Goal: Task Accomplishment & Management: Manage account settings

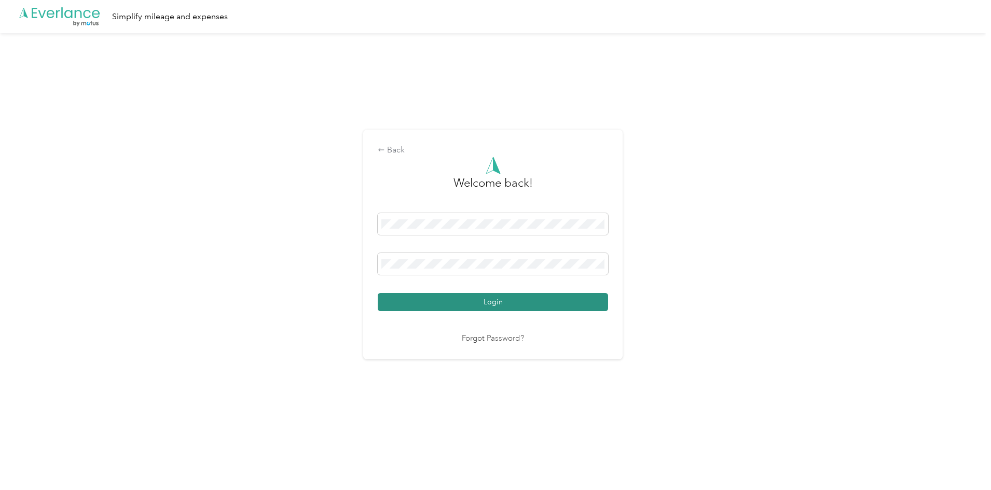
click at [474, 299] on button "Login" at bounding box center [493, 302] width 230 height 18
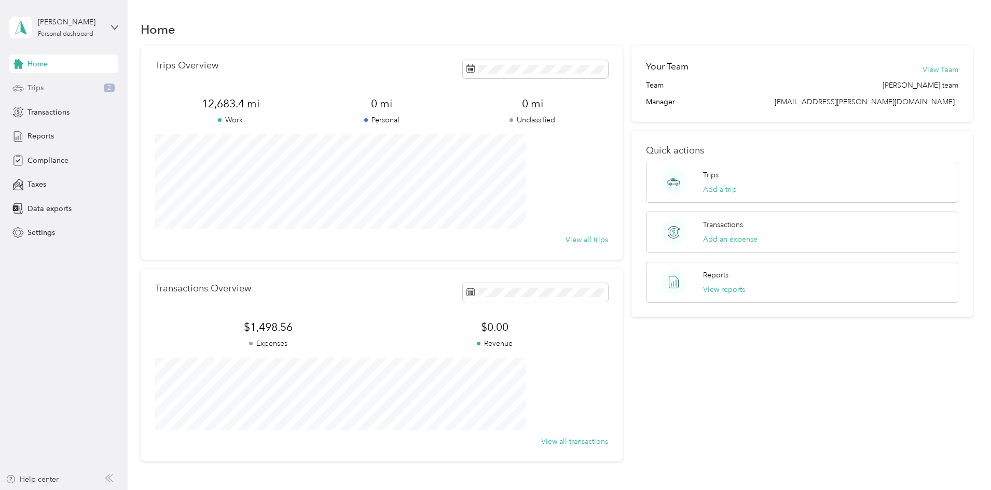
click at [32, 86] on span "Trips" at bounding box center [36, 88] width 16 height 11
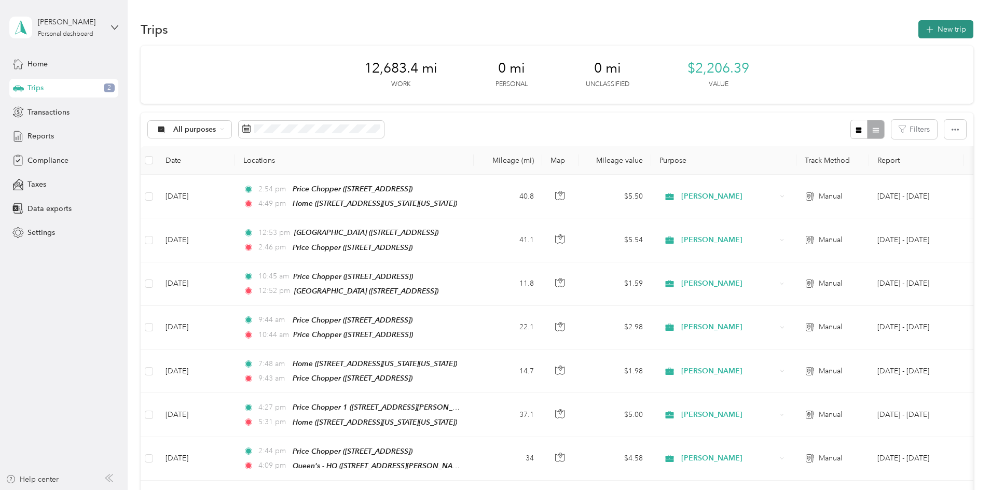
click at [918, 28] on button "New trip" at bounding box center [945, 29] width 55 height 18
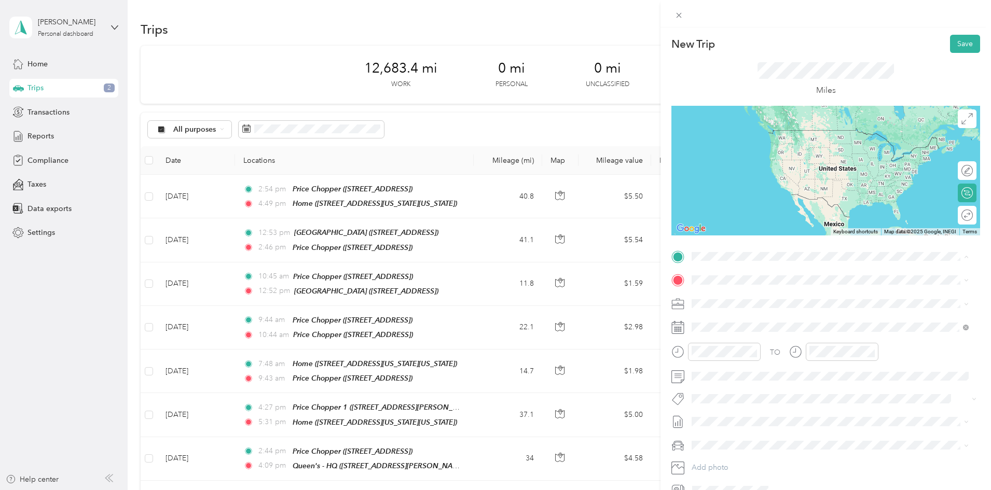
click at [761, 307] on span "[STREET_ADDRESS][US_STATE][US_STATE]" at bounding box center [782, 309] width 142 height 9
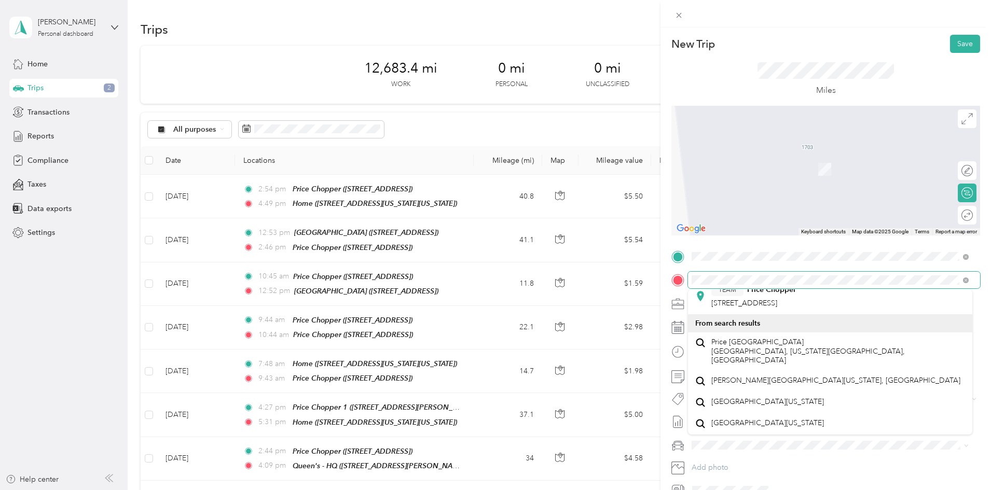
scroll to position [311, 0]
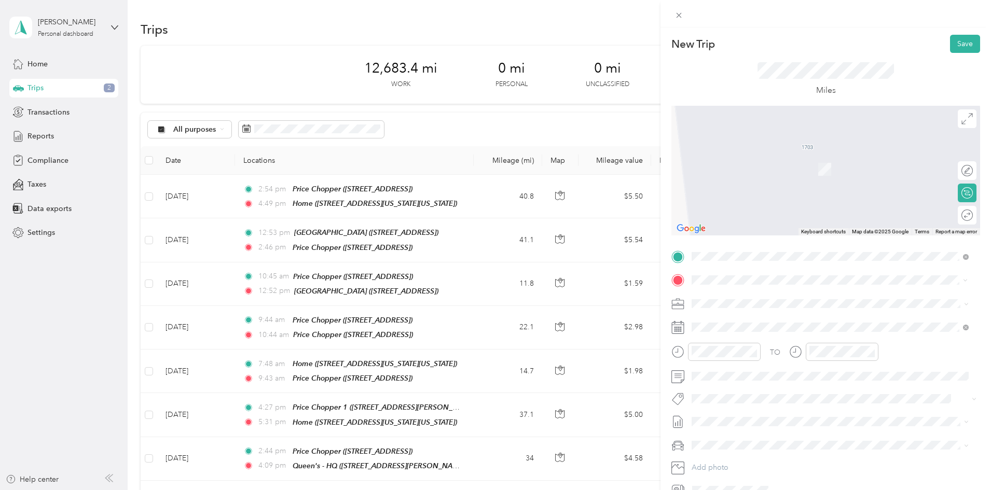
click at [799, 332] on span "[STREET_ADDRESS][PERSON_NAME][PERSON_NAME]" at bounding box center [801, 336] width 181 height 9
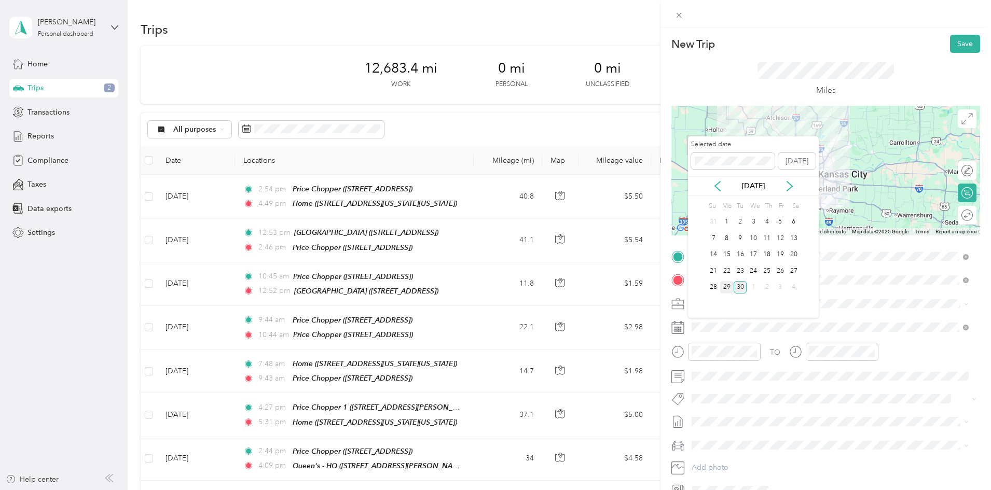
click at [725, 286] on div "29" at bounding box center [726, 287] width 13 height 13
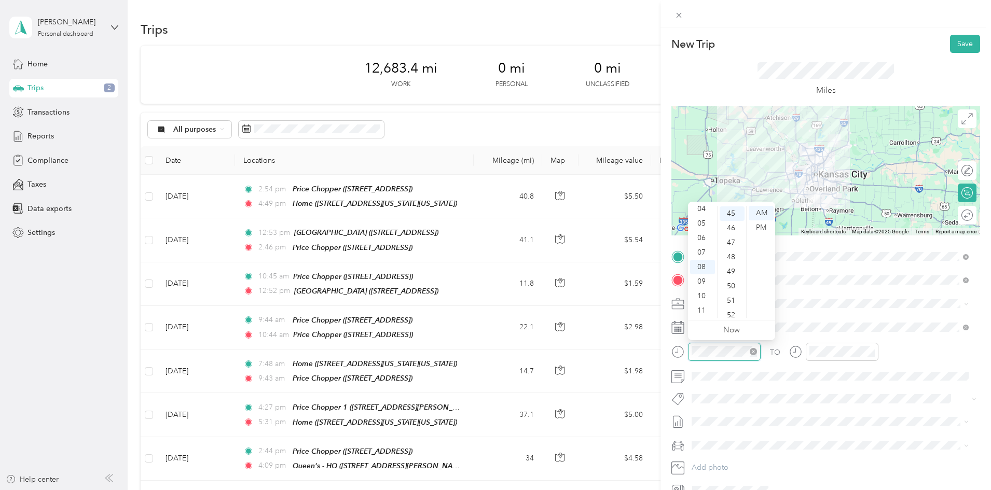
scroll to position [654, 0]
click at [698, 280] on div "09" at bounding box center [702, 281] width 25 height 15
click at [730, 285] on div "50" at bounding box center [732, 286] width 25 height 15
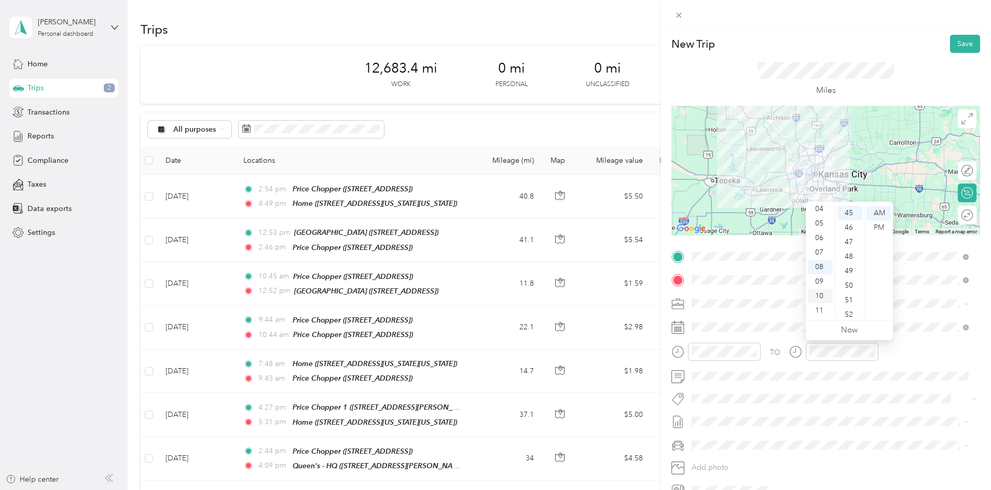
click at [820, 294] on div "10" at bounding box center [820, 296] width 25 height 15
click at [847, 285] on div "50" at bounding box center [850, 286] width 25 height 15
click at [950, 46] on button "Save" at bounding box center [965, 44] width 30 height 18
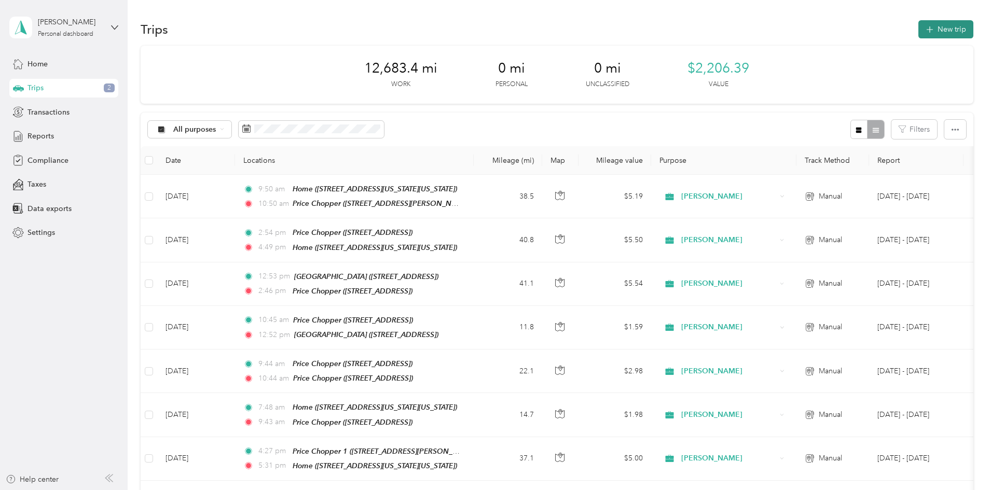
click at [918, 31] on button "New trip" at bounding box center [945, 29] width 55 height 18
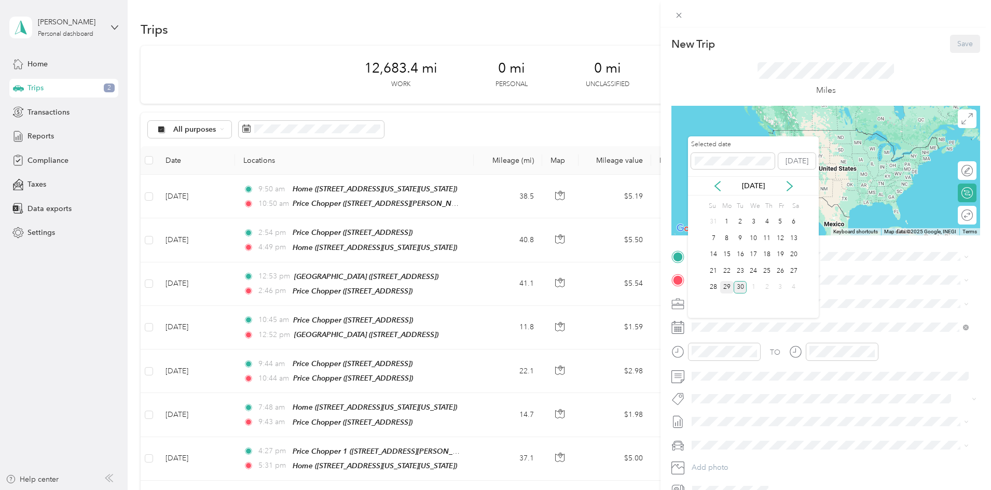
click at [728, 285] on div "29" at bounding box center [726, 287] width 13 height 13
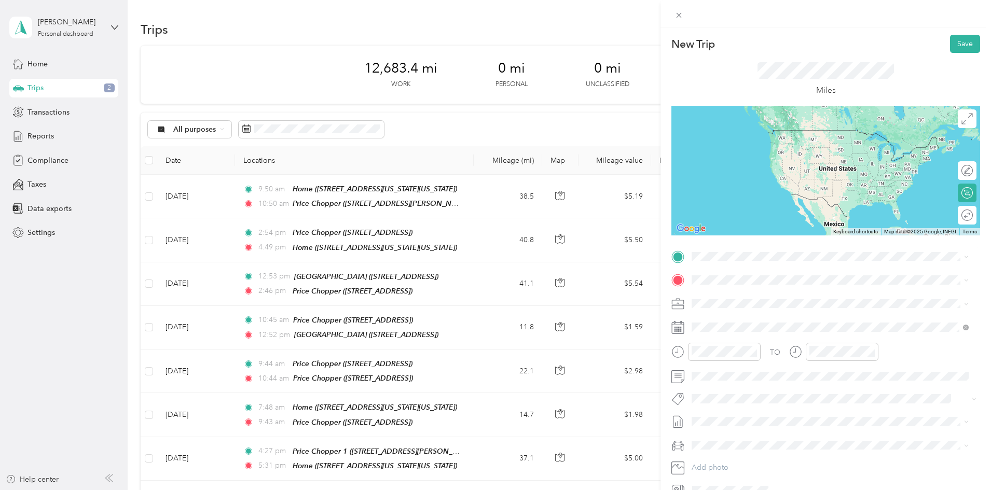
click at [722, 299] on button "TEAM" at bounding box center [727, 293] width 32 height 13
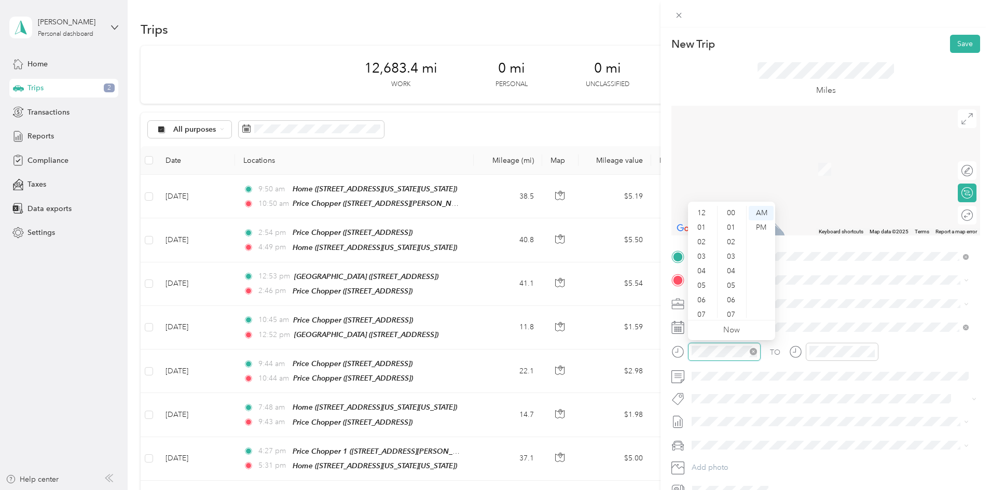
scroll to position [62, 0]
click at [698, 294] on div "10" at bounding box center [702, 296] width 25 height 15
click at [730, 297] on div "53" at bounding box center [732, 300] width 25 height 15
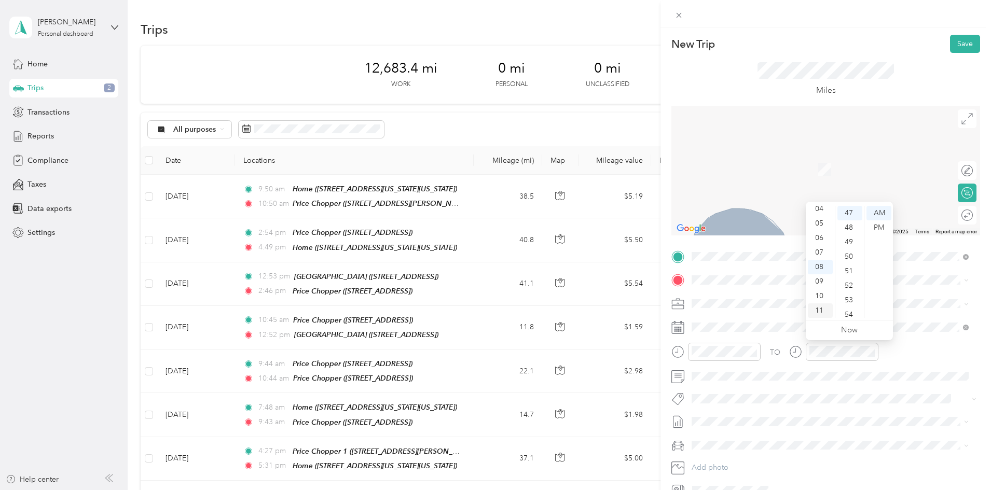
click at [816, 306] on div "11" at bounding box center [820, 311] width 25 height 15
click at [848, 255] on div "50" at bounding box center [850, 257] width 25 height 15
click at [723, 318] on span "[PERSON_NAME][GEOGRAPHIC_DATA][US_STATE], [GEOGRAPHIC_DATA]" at bounding box center [835, 317] width 249 height 9
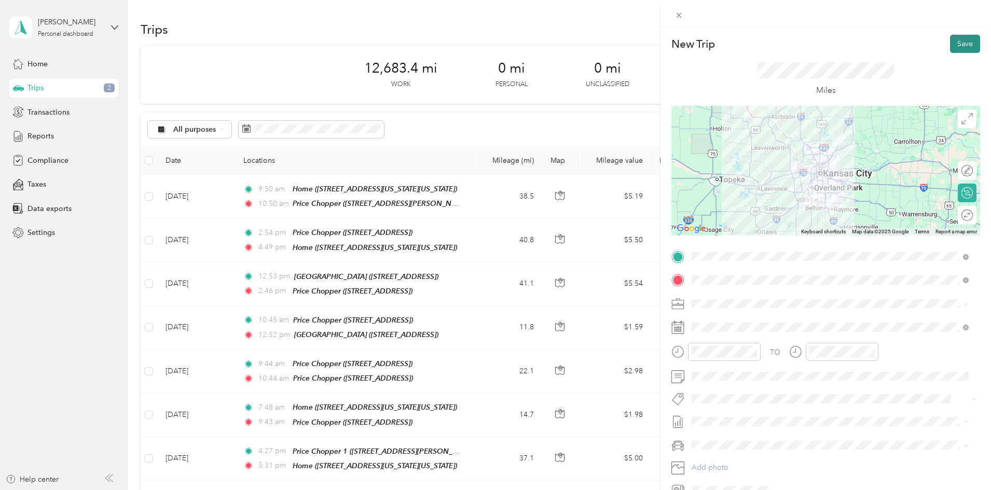
click at [957, 44] on button "Save" at bounding box center [965, 44] width 30 height 18
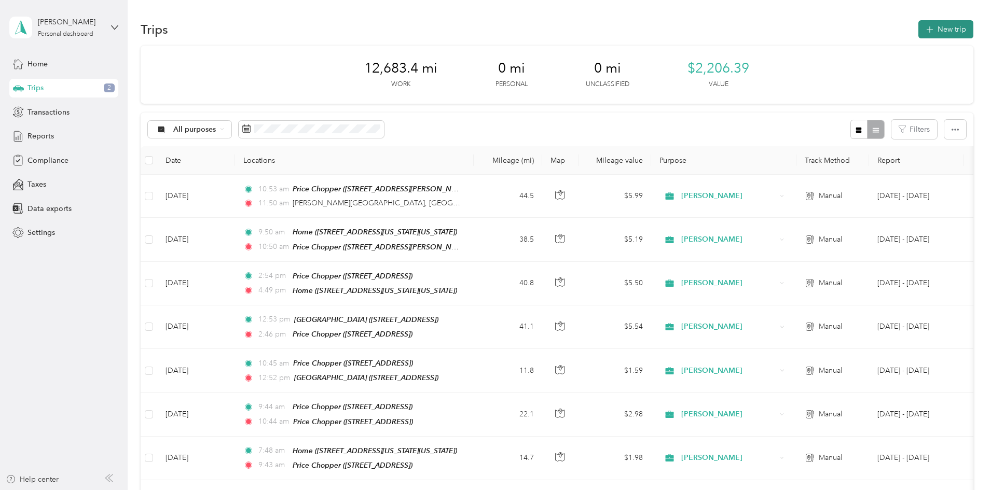
click at [918, 31] on button "New trip" at bounding box center [945, 29] width 55 height 18
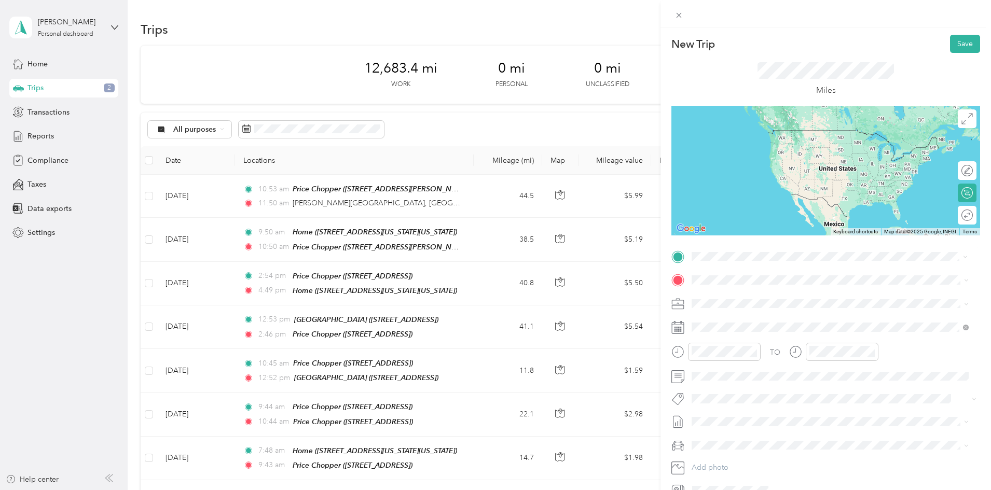
click at [721, 294] on span "[PERSON_NAME][GEOGRAPHIC_DATA][US_STATE], [GEOGRAPHIC_DATA]" at bounding box center [835, 294] width 249 height 9
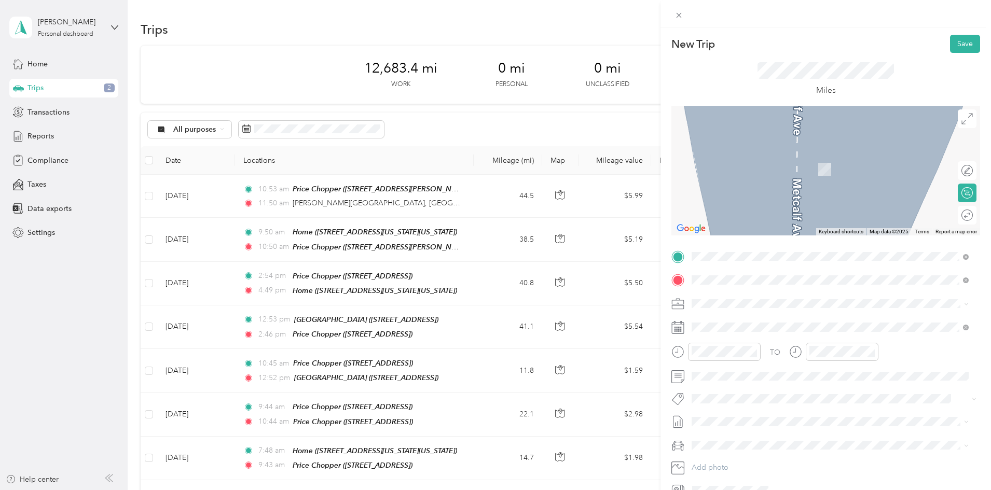
click at [727, 333] on span "[STREET_ADDRESS][US_STATE][US_STATE]" at bounding box center [782, 332] width 142 height 9
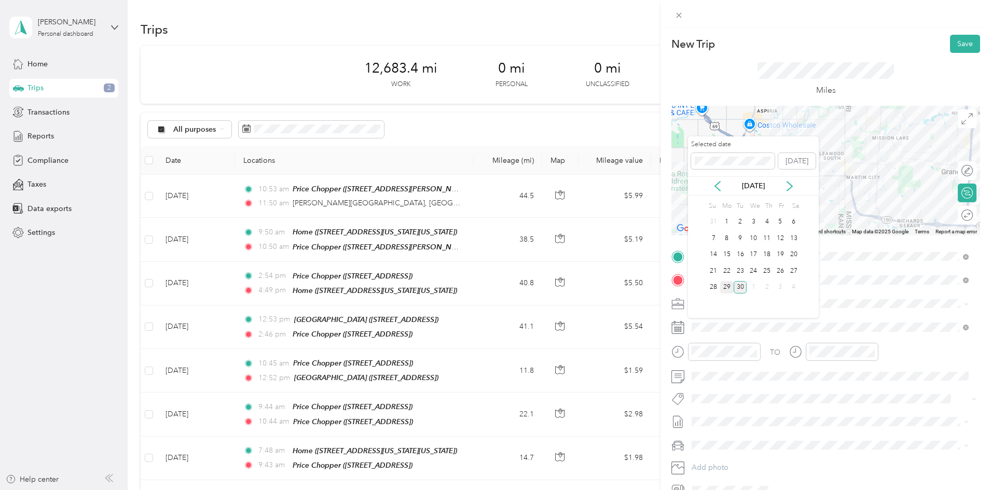
click at [727, 285] on div "29" at bounding box center [726, 287] width 13 height 13
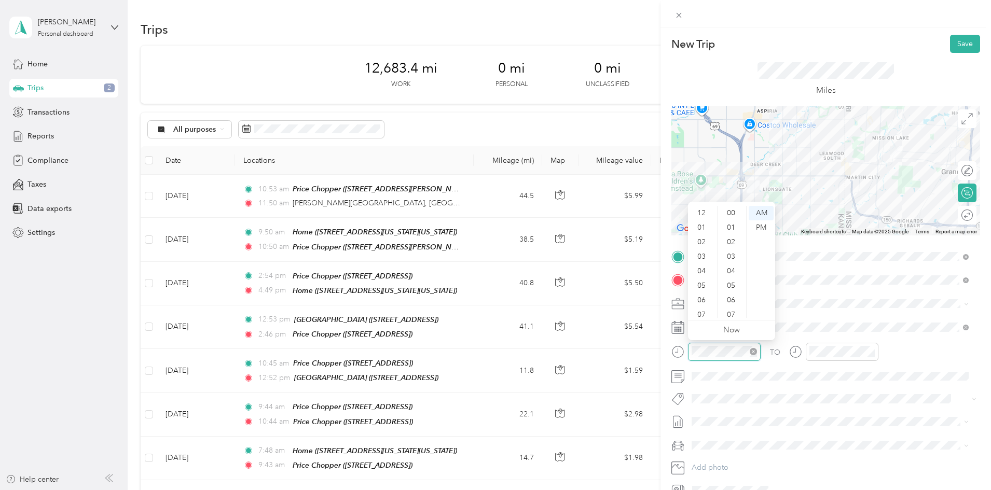
scroll to position [62, 0]
click at [701, 307] on div "11" at bounding box center [702, 311] width 25 height 15
click at [733, 310] on div "55" at bounding box center [732, 315] width 25 height 15
click at [762, 227] on div "PM" at bounding box center [761, 228] width 25 height 15
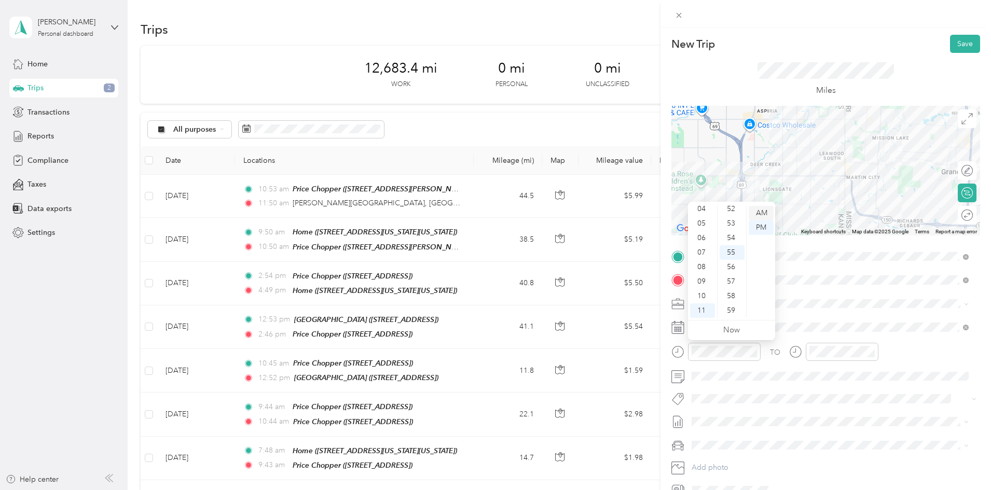
click at [765, 210] on div "AM" at bounding box center [761, 213] width 25 height 15
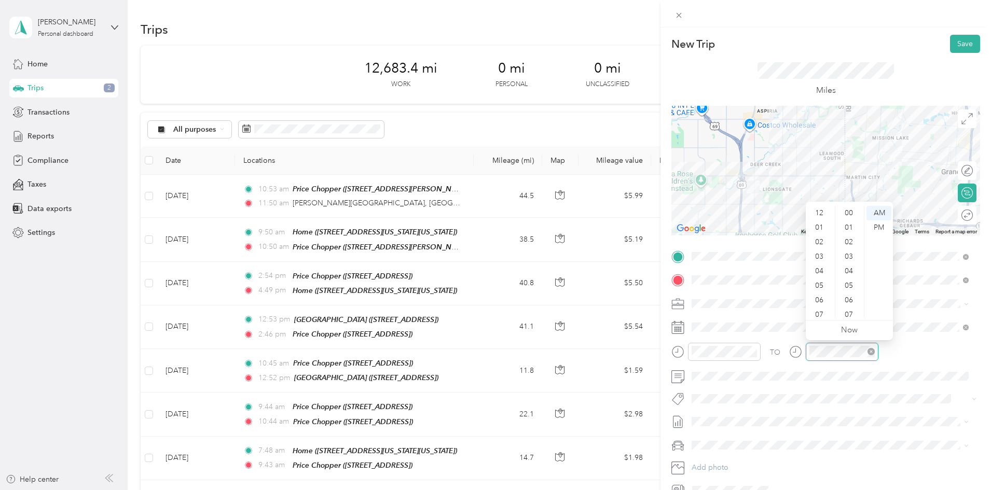
scroll to position [62, 0]
click at [818, 224] on div "05" at bounding box center [820, 223] width 25 height 15
click at [884, 227] on div "PM" at bounding box center [879, 228] width 25 height 15
click at [818, 252] on div "07" at bounding box center [820, 252] width 25 height 15
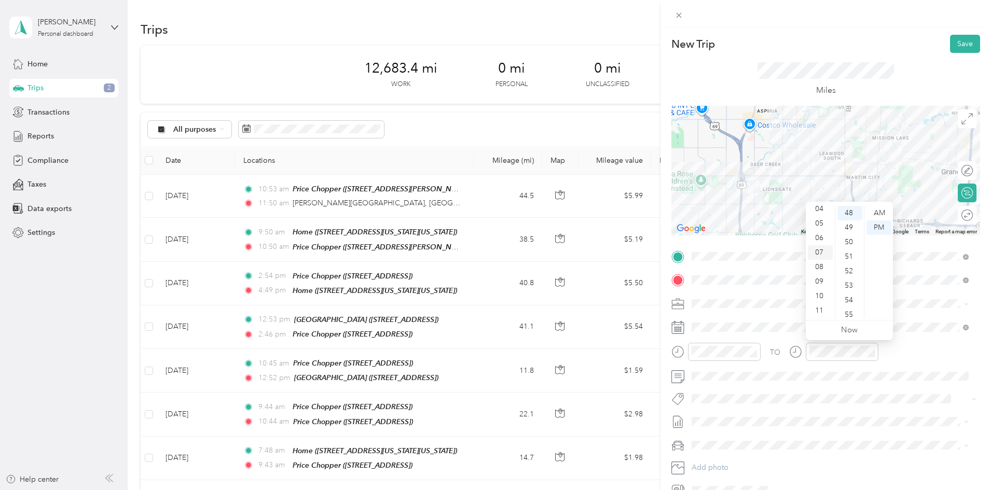
scroll to position [697, 0]
click at [957, 41] on button "Save" at bounding box center [965, 44] width 30 height 18
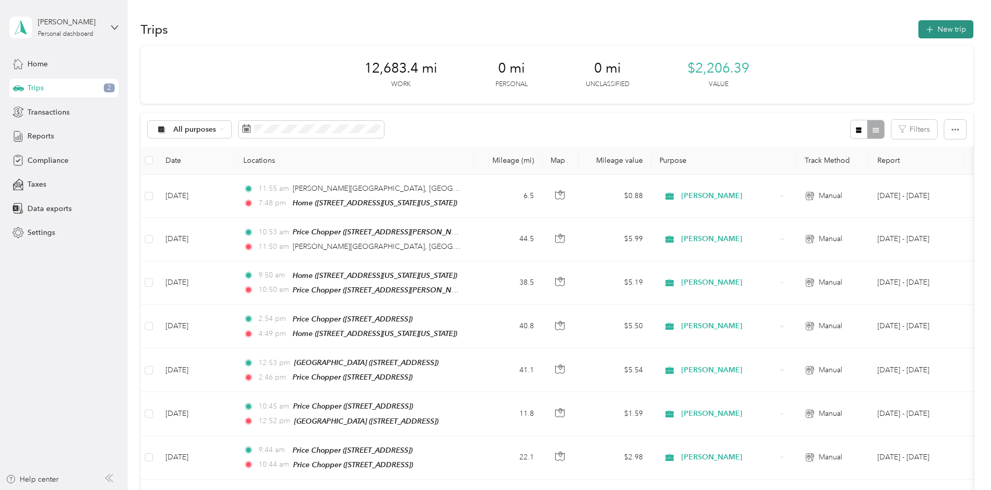
click at [918, 31] on button "New trip" at bounding box center [945, 29] width 55 height 18
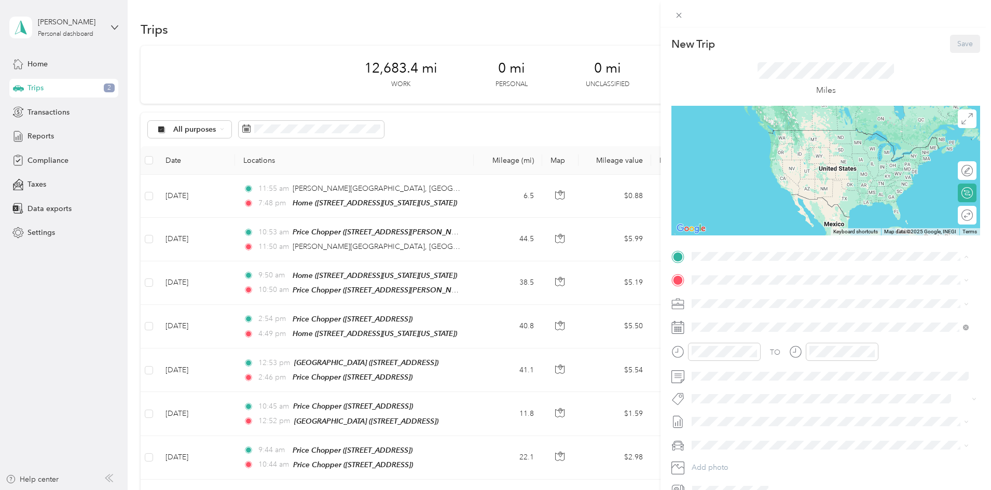
click at [730, 313] on span "[STREET_ADDRESS][US_STATE][US_STATE]" at bounding box center [782, 309] width 142 height 9
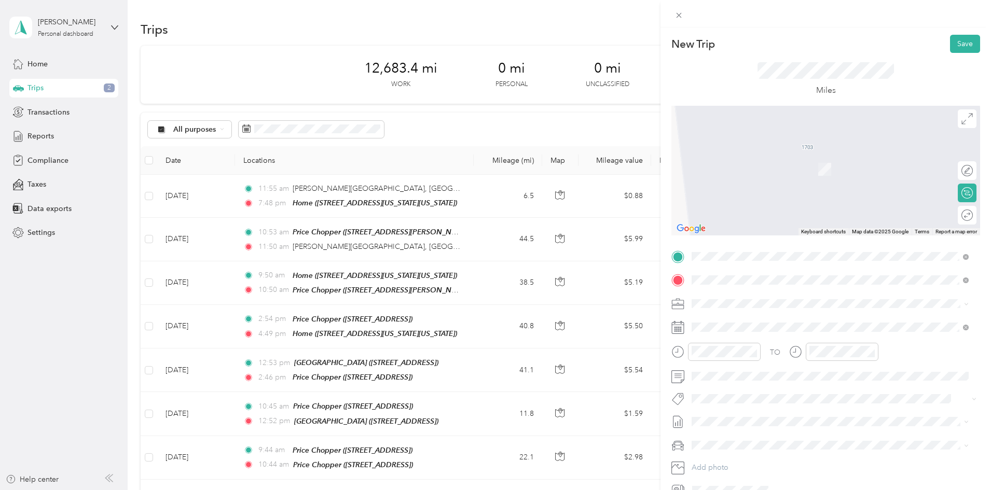
click at [729, 315] on span "[PERSON_NAME][GEOGRAPHIC_DATA][US_STATE], [GEOGRAPHIC_DATA]" at bounding box center [835, 317] width 249 height 9
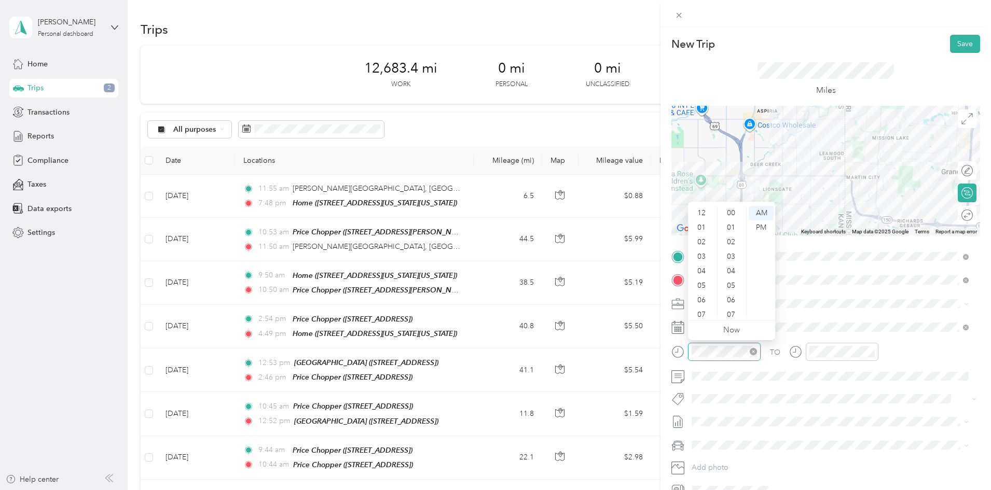
scroll to position [62, 0]
click at [698, 309] on div "11" at bounding box center [702, 311] width 25 height 15
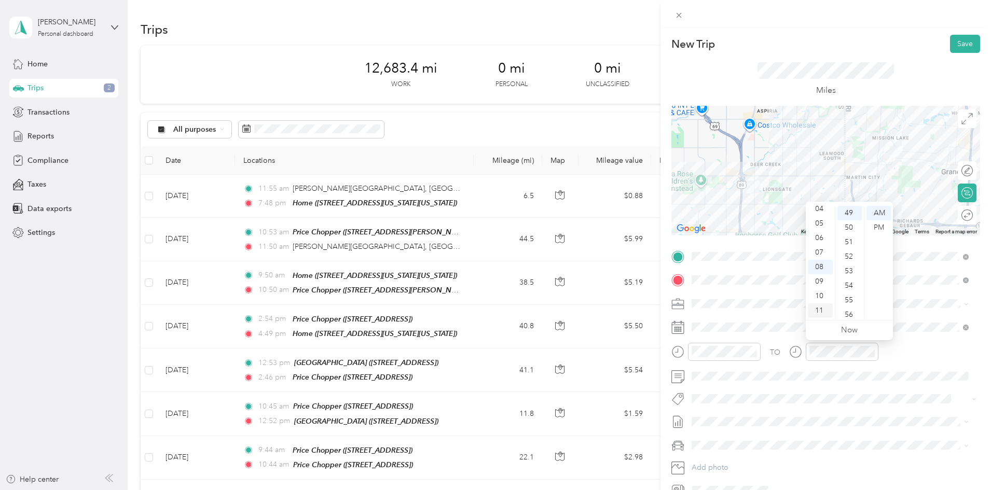
click at [819, 309] on div "11" at bounding box center [820, 311] width 25 height 15
click at [848, 310] on div "59" at bounding box center [850, 311] width 25 height 15
click at [956, 40] on button "Save" at bounding box center [965, 44] width 30 height 18
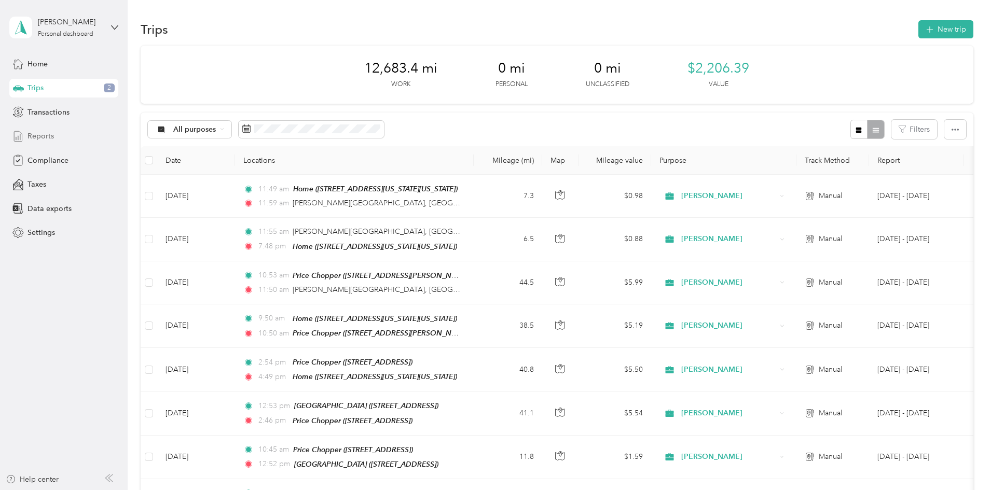
click at [19, 135] on icon at bounding box center [17, 136] width 11 height 11
